Goal: Check status: Check status

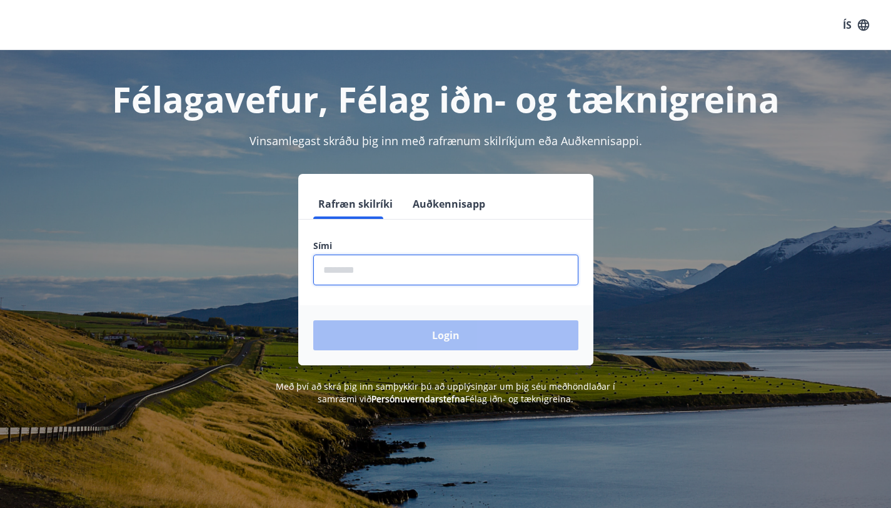
click at [449, 277] on input "phone" at bounding box center [445, 270] width 265 height 31
type input "********"
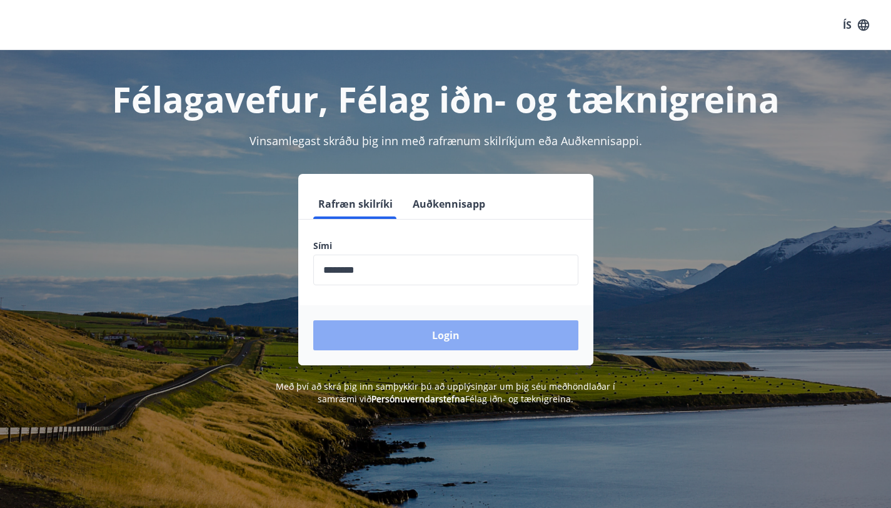
click at [426, 335] on button "Login" at bounding box center [445, 335] width 265 height 30
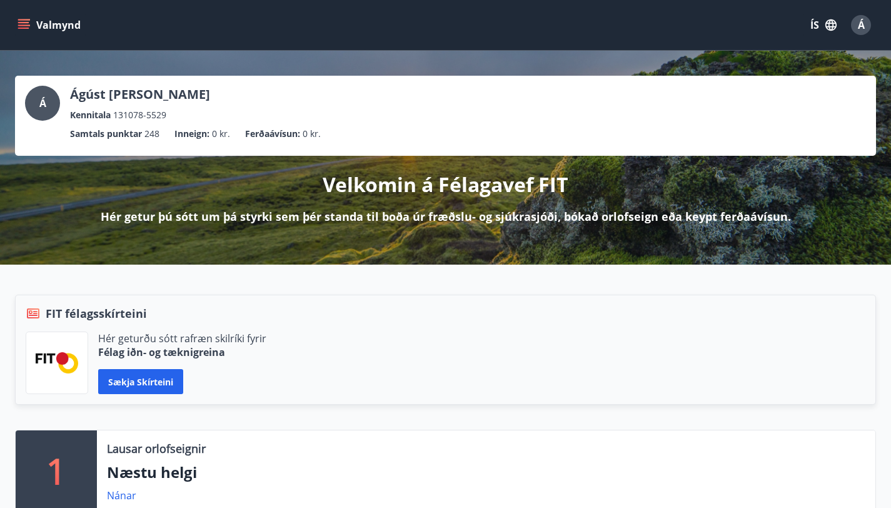
click at [41, 33] on button "Valmynd" at bounding box center [50, 25] width 71 height 23
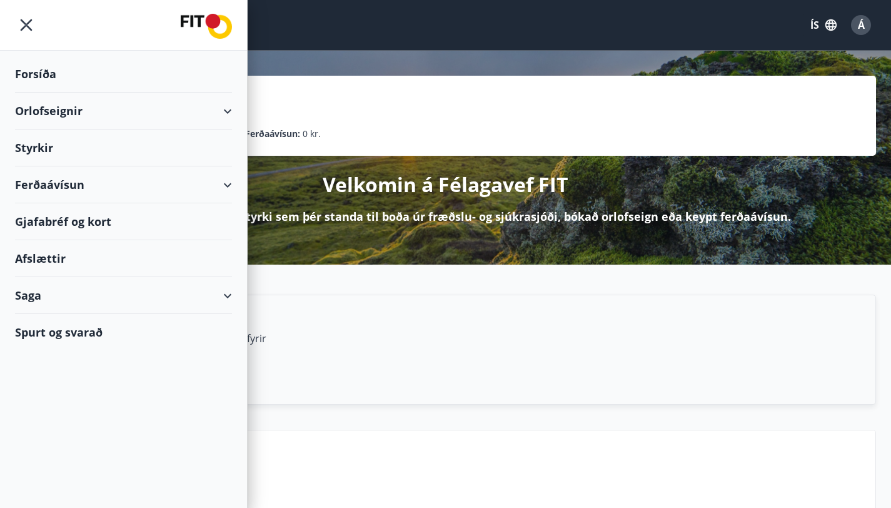
click at [88, 295] on div "Saga" at bounding box center [123, 295] width 217 height 37
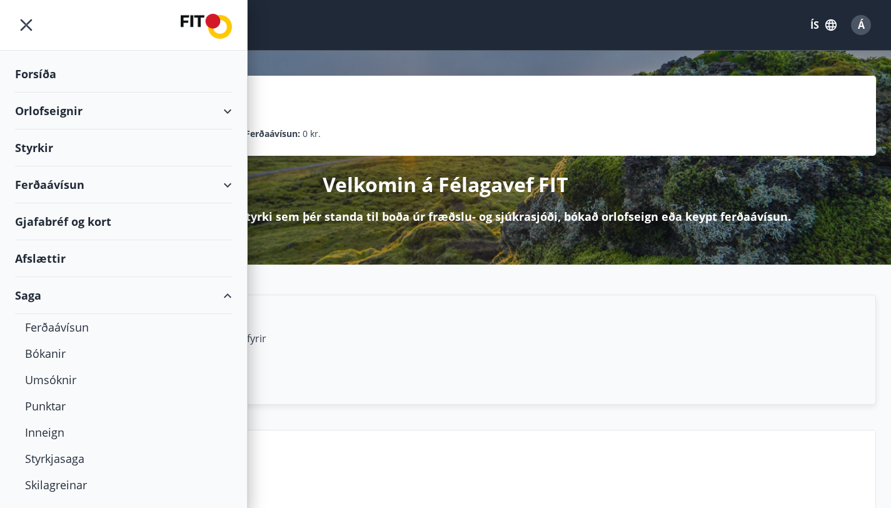
click at [139, 109] on div "Orlofseignir" at bounding box center [123, 111] width 217 height 37
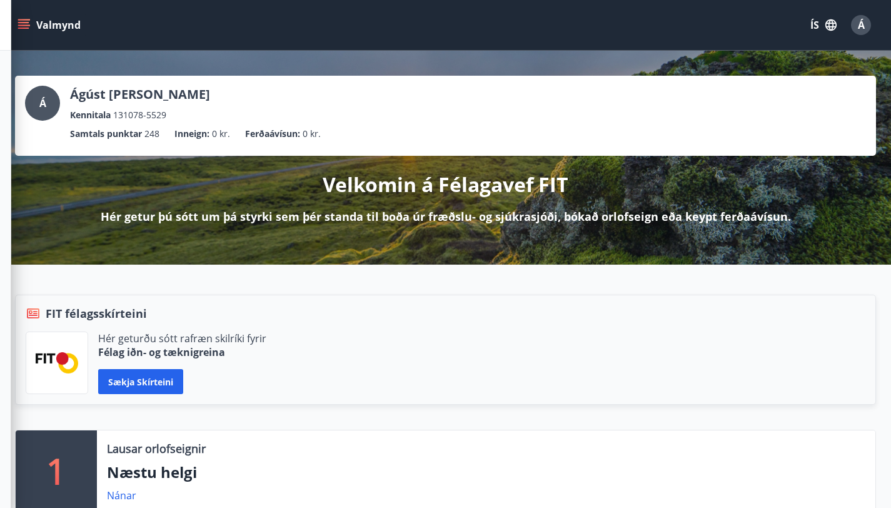
click at [561, 84] on div "Á Ágúst [PERSON_NAME] Kennitala 131078-5529 Samtals punktar 248 Inneign : 0 kr.…" at bounding box center [445, 116] width 861 height 80
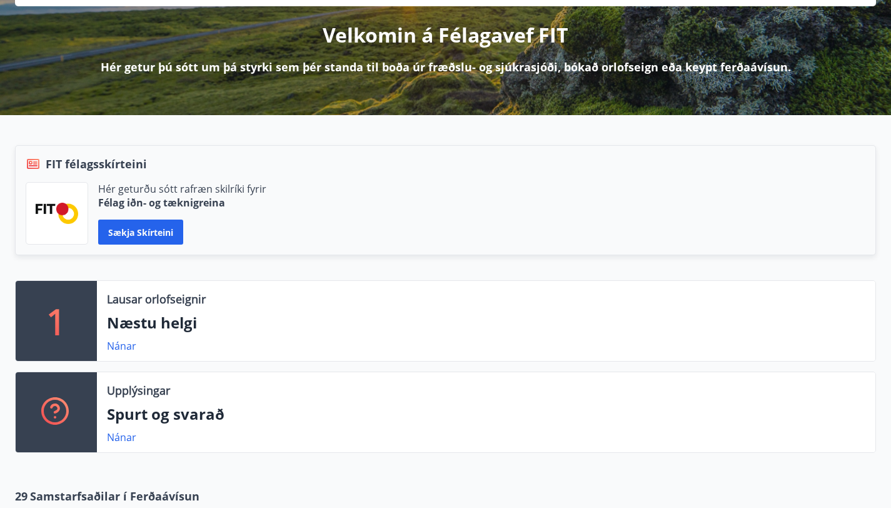
scroll to position [156, 0]
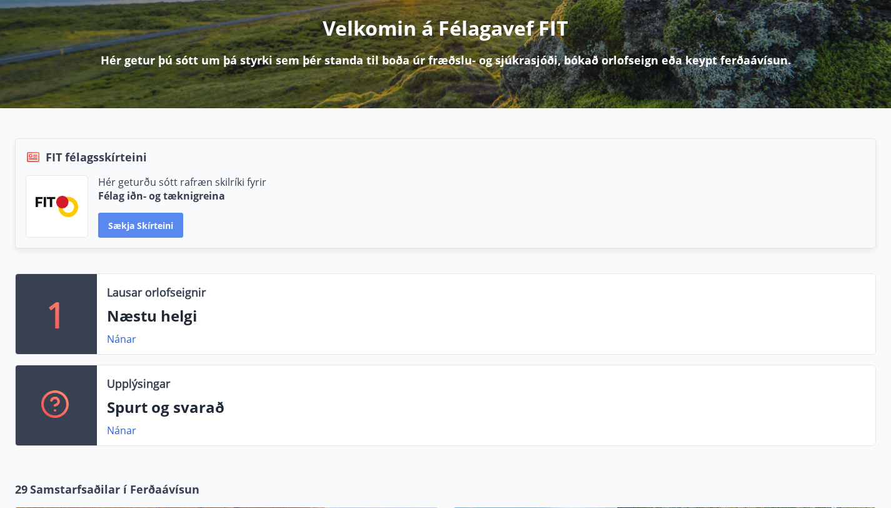
click at [183, 238] on button "Sækja skírteini" at bounding box center [140, 225] width 85 height 25
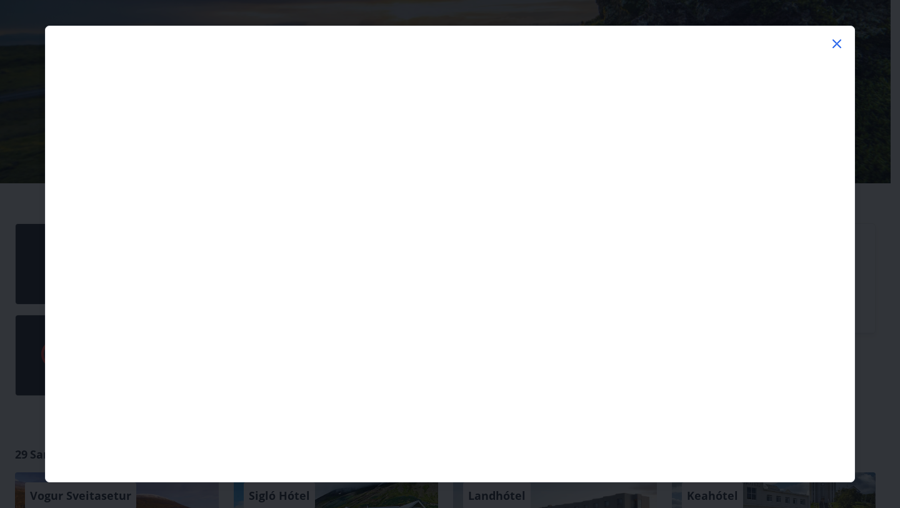
click at [838, 46] on icon at bounding box center [837, 43] width 15 height 15
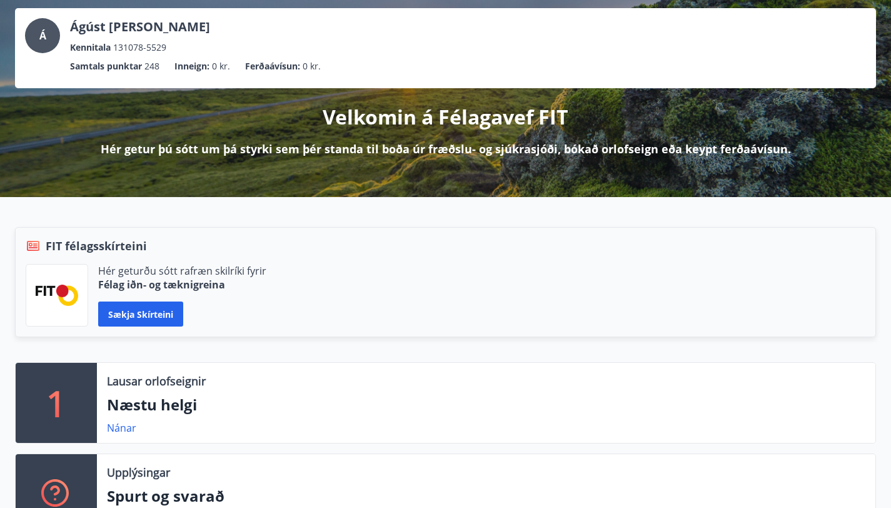
scroll to position [0, 0]
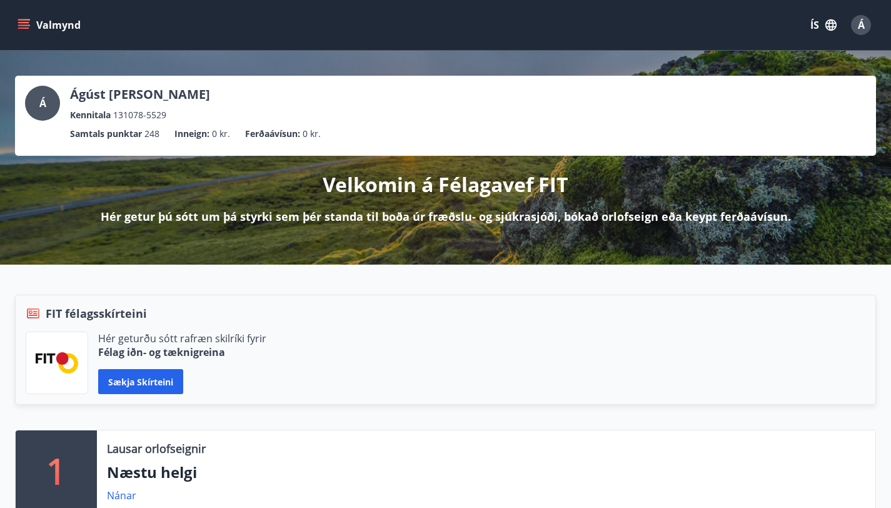
click at [834, 29] on icon "button" at bounding box center [830, 24] width 11 height 11
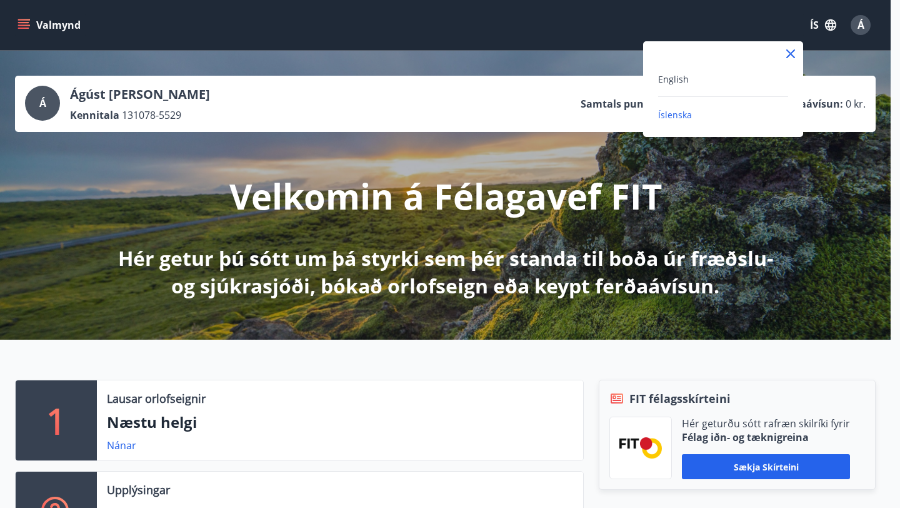
click at [834, 29] on div at bounding box center [450, 254] width 900 height 508
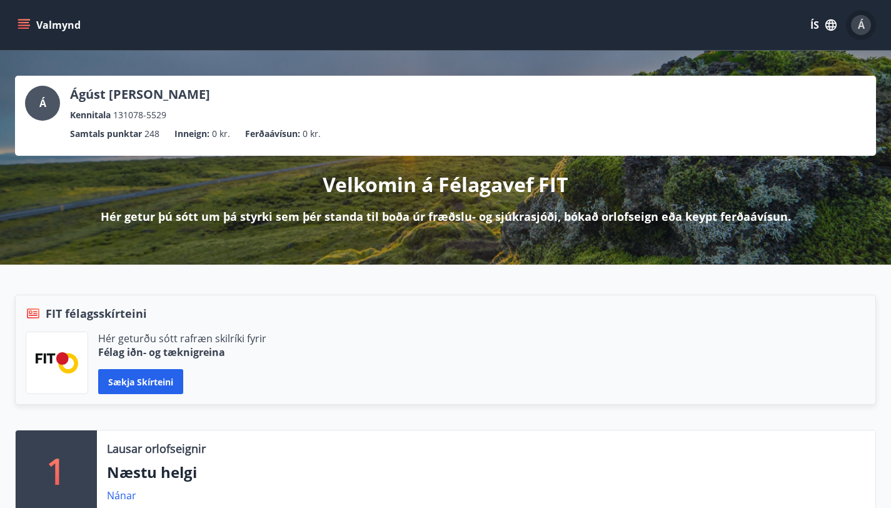
click at [868, 26] on div "Á" at bounding box center [861, 25] width 20 height 20
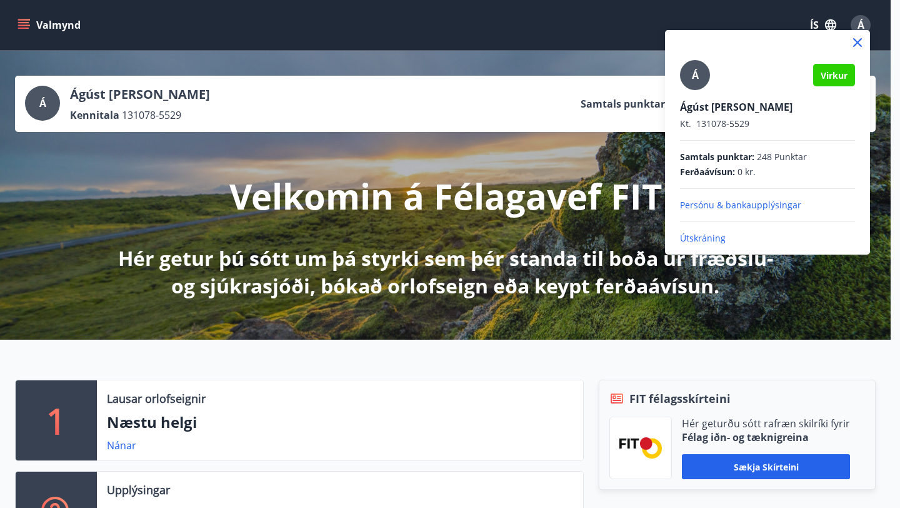
click at [188, 103] on div at bounding box center [450, 254] width 900 height 508
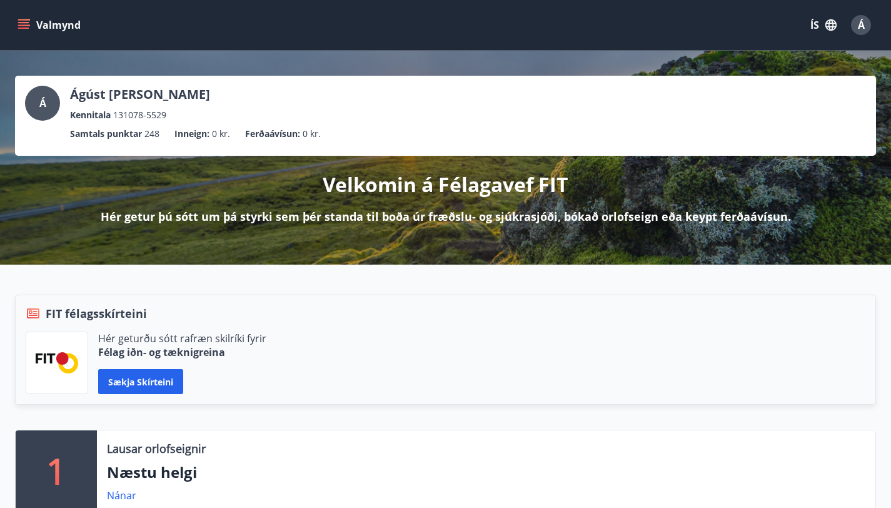
click at [46, 26] on button "Valmynd" at bounding box center [50, 25] width 71 height 23
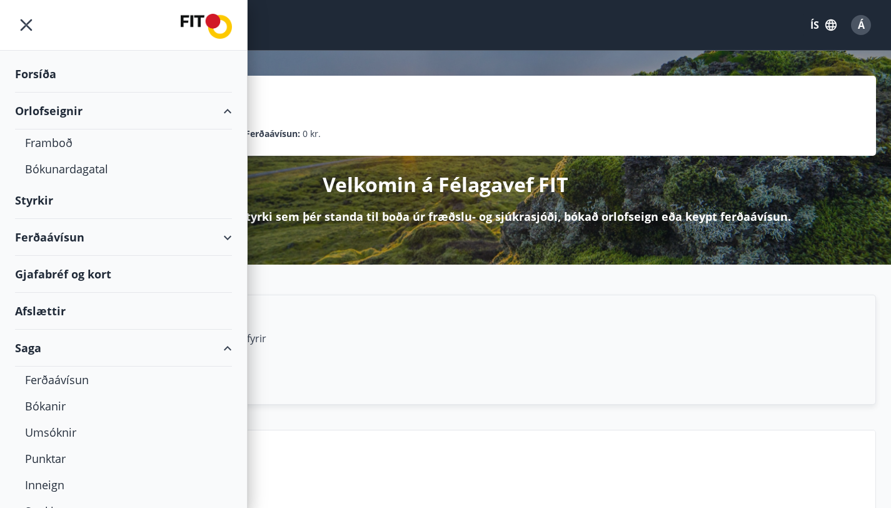
click at [34, 93] on div "Styrkir" at bounding box center [123, 74] width 217 height 37
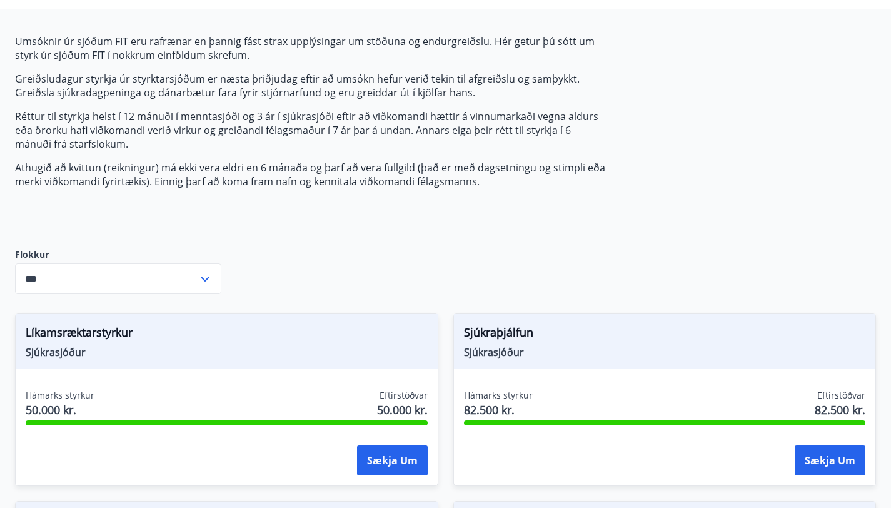
scroll to position [328, 0]
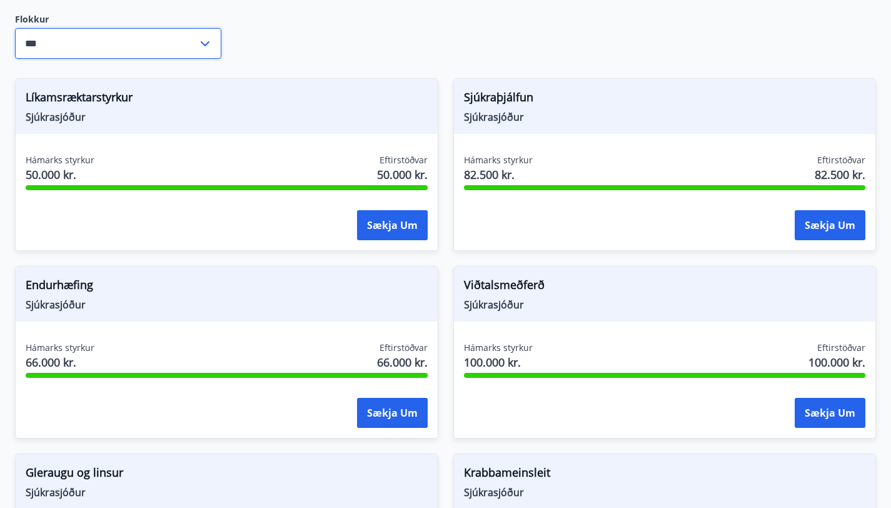
click at [176, 59] on input "***" at bounding box center [106, 43] width 183 height 31
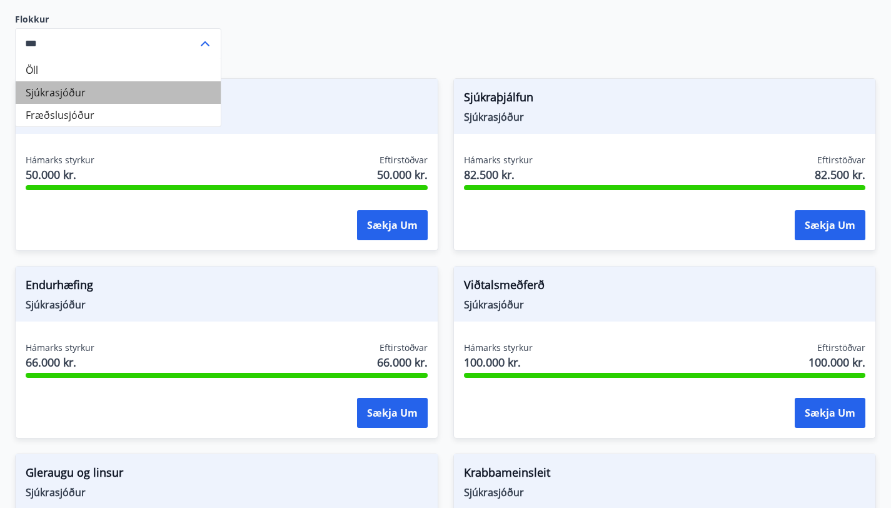
click at [124, 104] on li "Sjúkrasjóður" at bounding box center [118, 92] width 205 height 23
type input "**********"
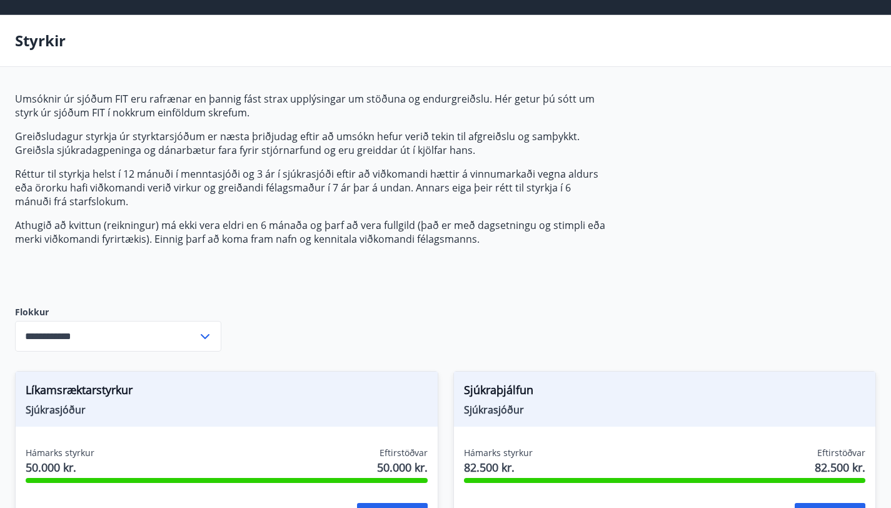
scroll to position [0, 0]
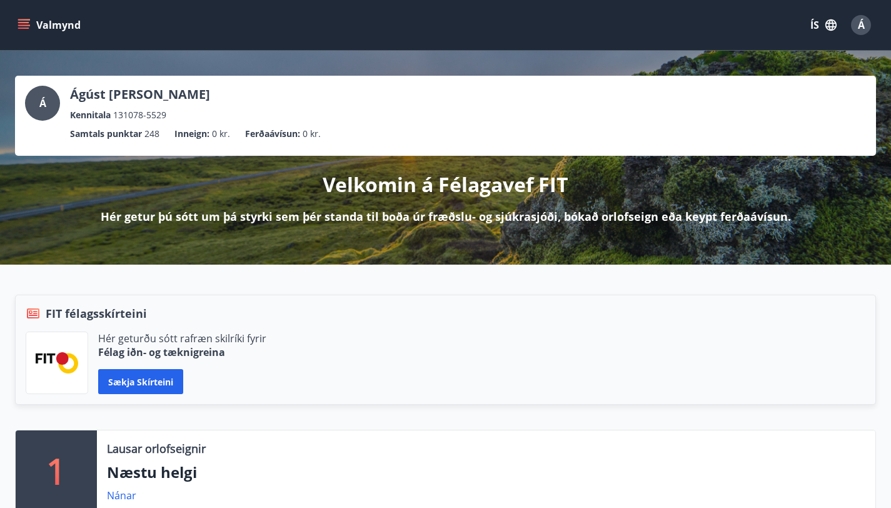
click at [16, 25] on button "Valmynd" at bounding box center [50, 25] width 71 height 23
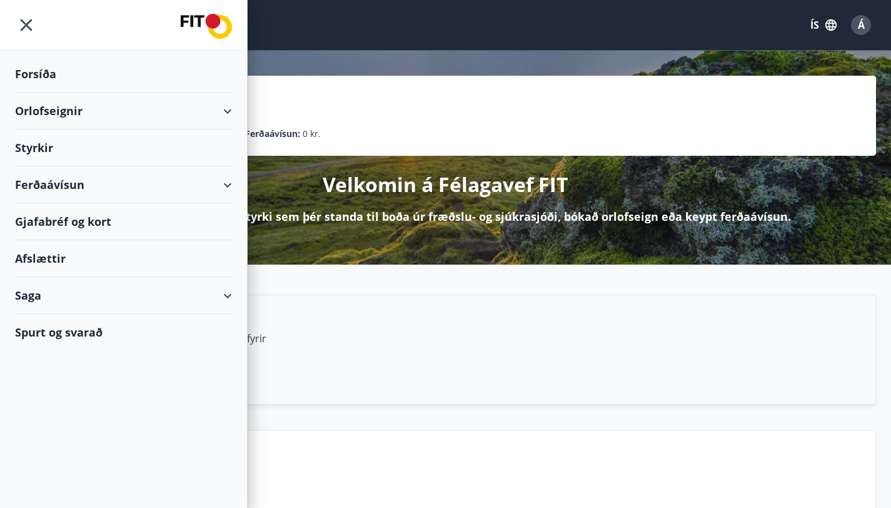
click at [98, 294] on div "Saga" at bounding box center [123, 295] width 217 height 37
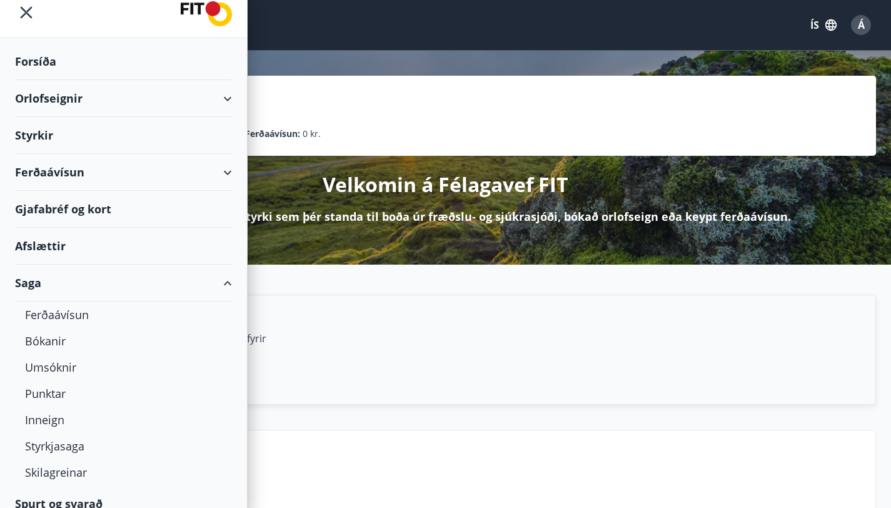
scroll to position [26, 0]
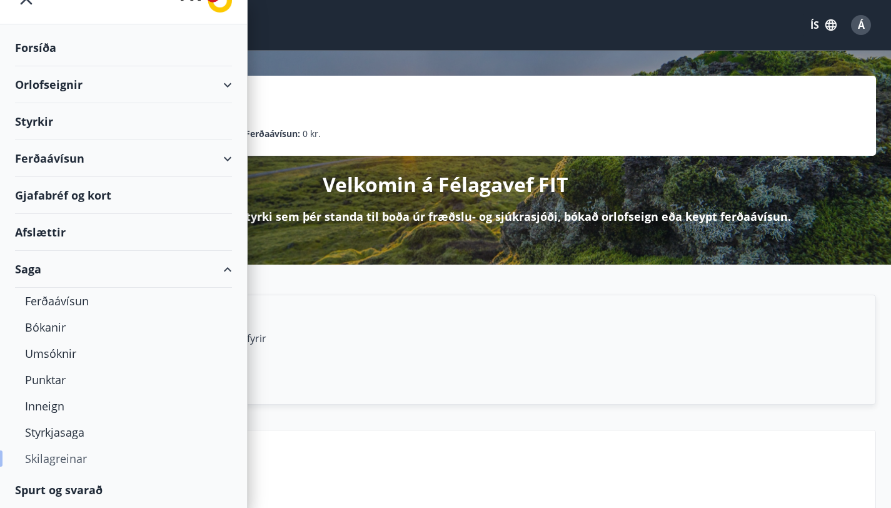
click at [69, 458] on div "Skilagreinar" at bounding box center [123, 458] width 197 height 26
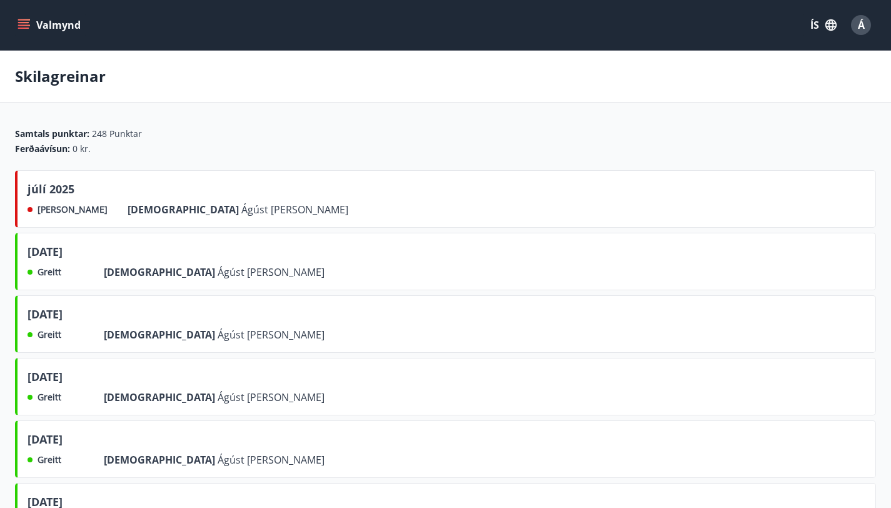
click at [239, 206] on div "[DATE] [PERSON_NAME] Frá Ágúst [PERSON_NAME]" at bounding box center [445, 199] width 861 height 58
click at [236, 228] on div "[DATE] [PERSON_NAME] Frá Ágúst [PERSON_NAME]" at bounding box center [445, 199] width 861 height 58
click at [858, 19] on span "Á" at bounding box center [861, 25] width 7 height 14
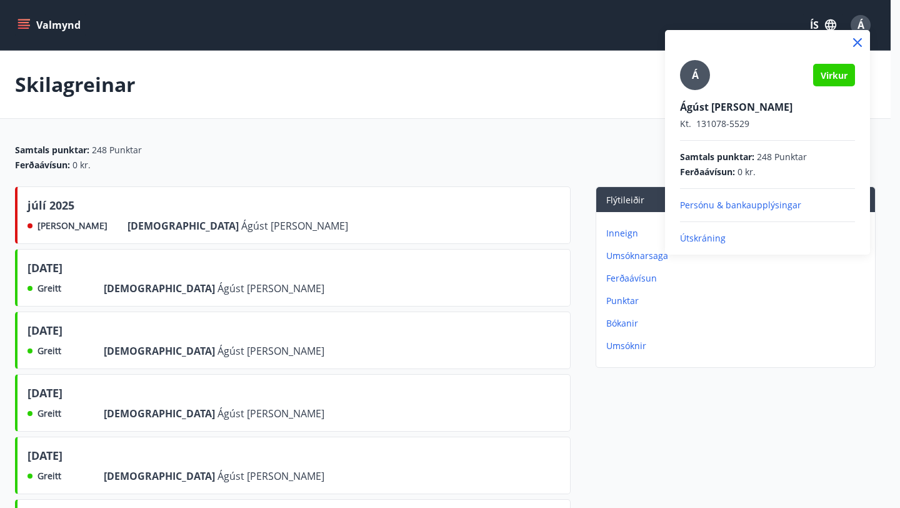
click at [793, 202] on p "Persónu & bankaupplýsingar" at bounding box center [767, 205] width 175 height 13
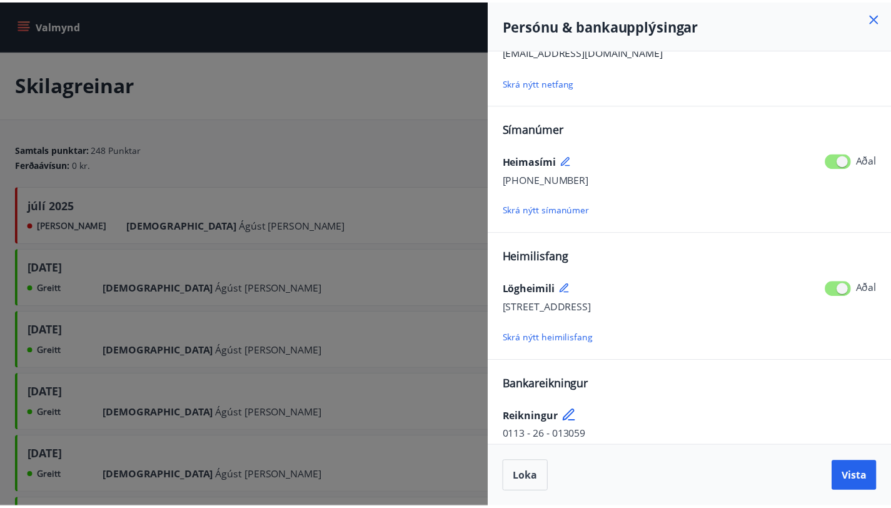
scroll to position [84, 0]
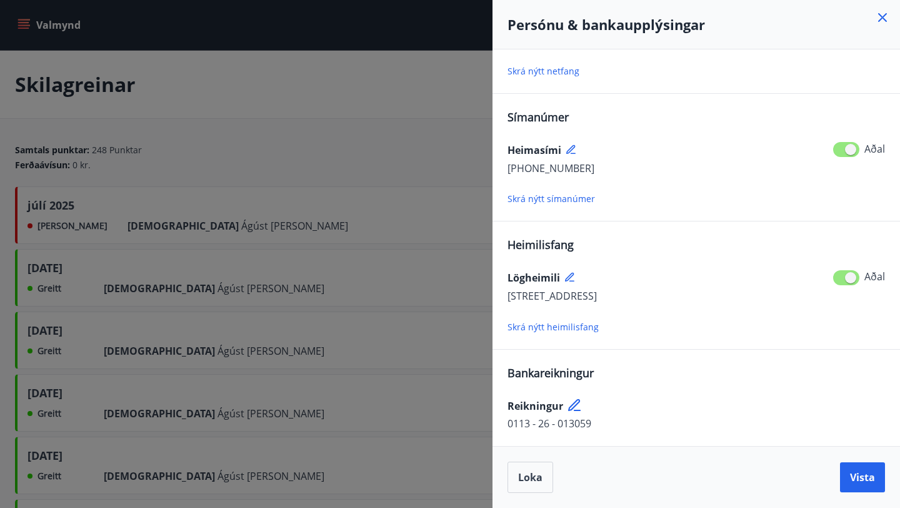
click at [875, 20] on icon at bounding box center [882, 17] width 15 height 15
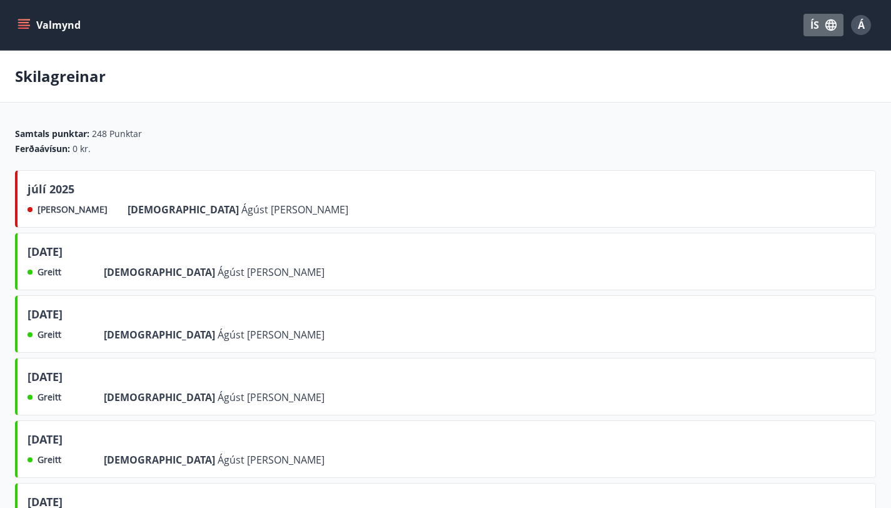
click at [836, 26] on icon "button" at bounding box center [830, 24] width 11 height 11
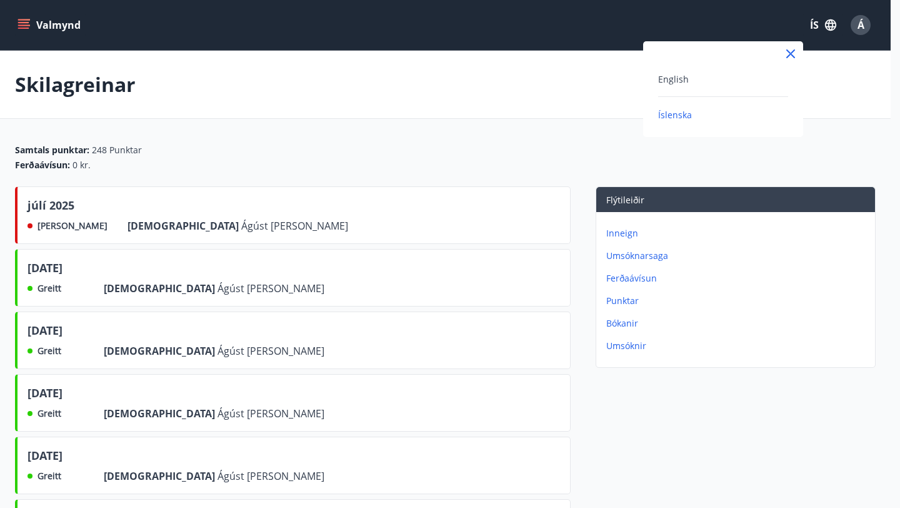
click at [835, 26] on div at bounding box center [450, 254] width 900 height 508
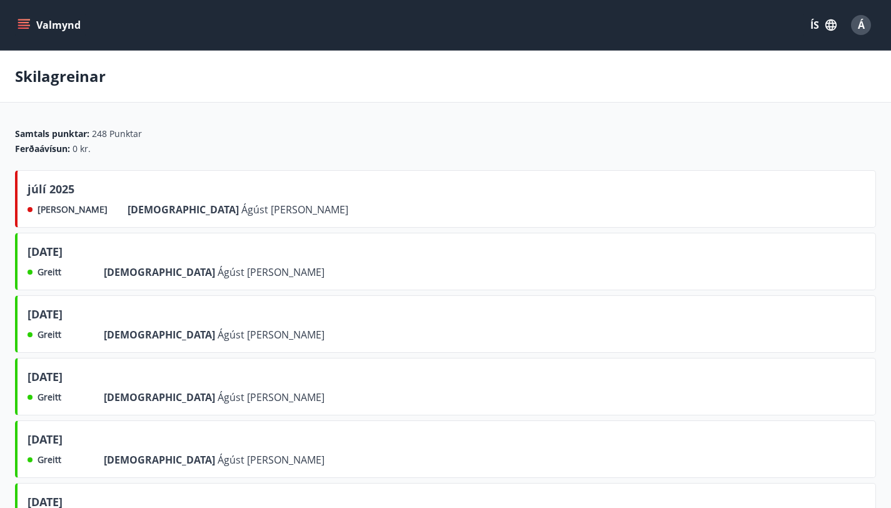
click at [20, 23] on icon "menu" at bounding box center [23, 22] width 11 height 1
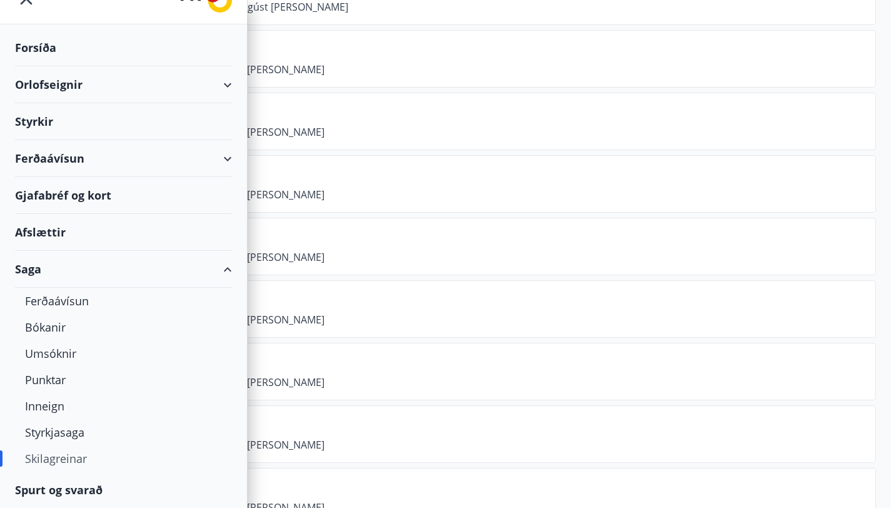
scroll to position [799, 0]
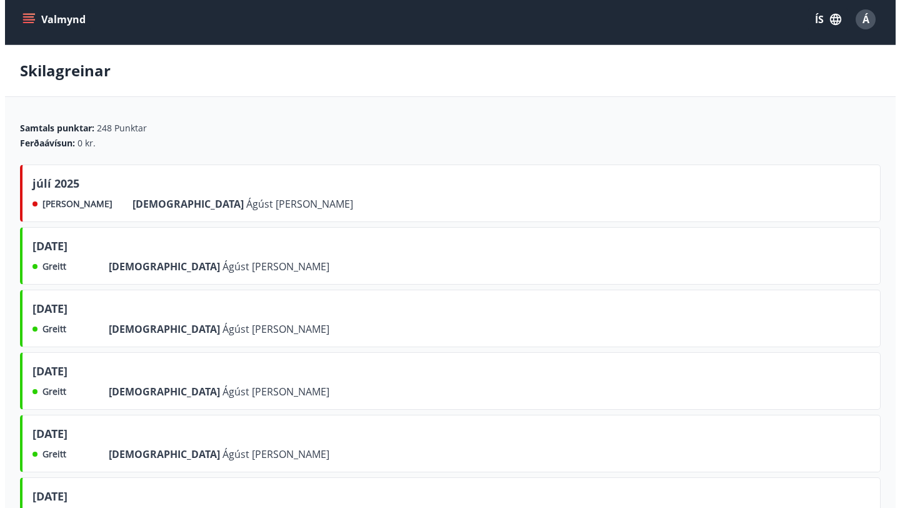
scroll to position [0, 0]
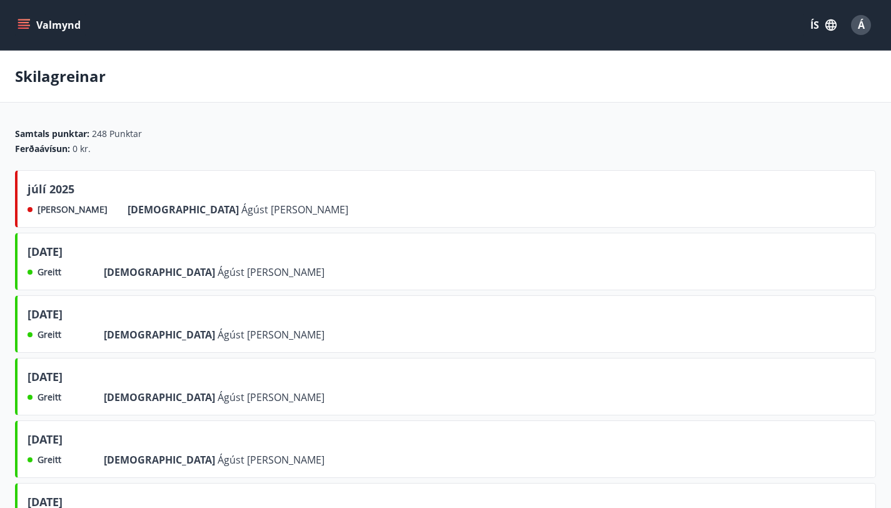
click at [860, 30] on span "Á" at bounding box center [861, 25] width 7 height 14
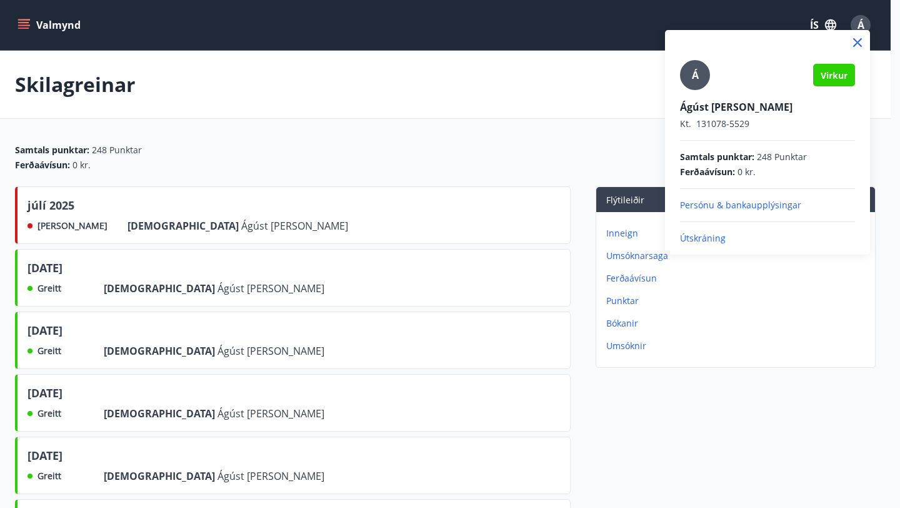
click at [714, 240] on p "Útskráning" at bounding box center [767, 238] width 175 height 13
